Goal: Information Seeking & Learning: Learn about a topic

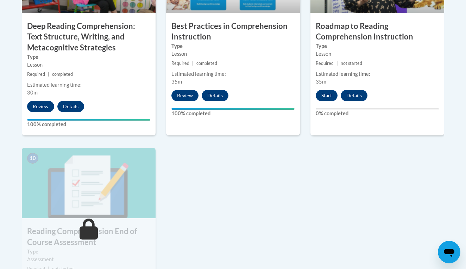
scroll to position [680, 0]
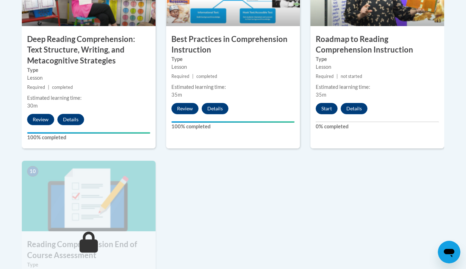
click at [326, 109] on button "Start" at bounding box center [327, 108] width 22 height 11
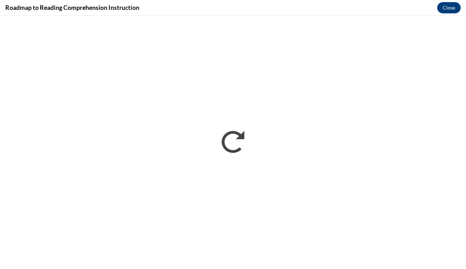
scroll to position [0, 0]
